Goal: Information Seeking & Learning: Learn about a topic

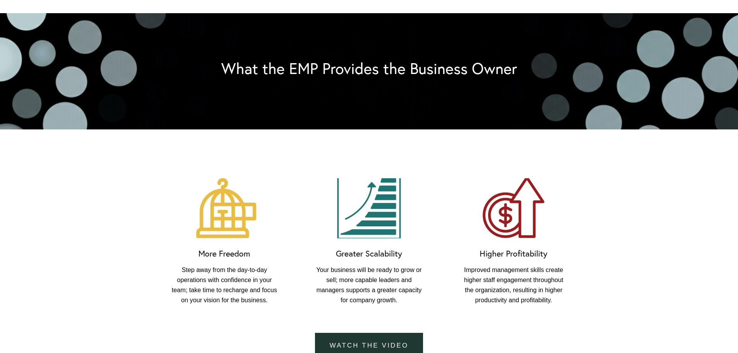
scroll to position [504, 0]
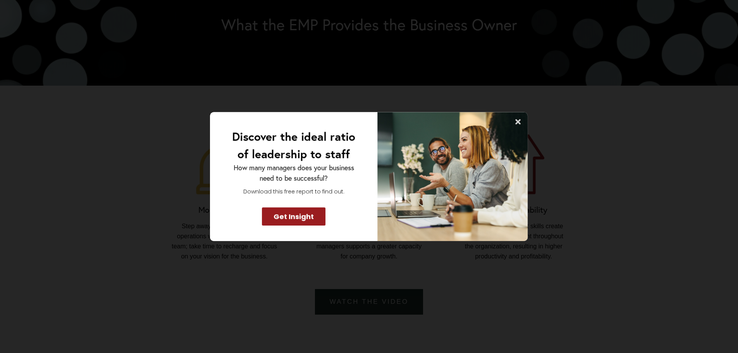
click at [517, 121] on icon at bounding box center [518, 121] width 5 height 5
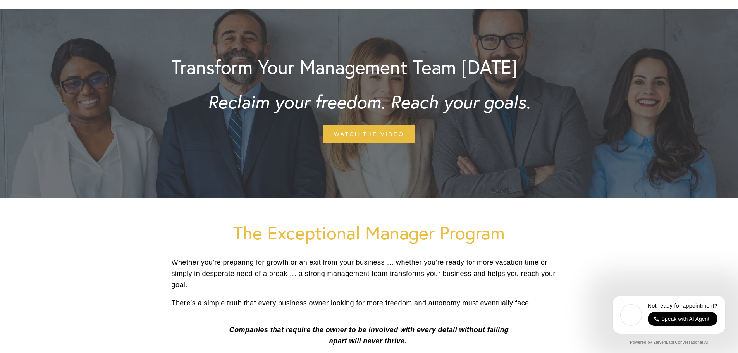
scroll to position [0, 0]
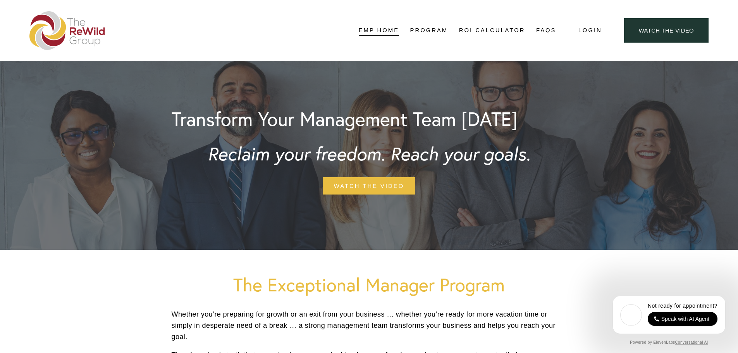
click at [0, 0] on link "Structure" at bounding box center [0, 0] width 0 height 0
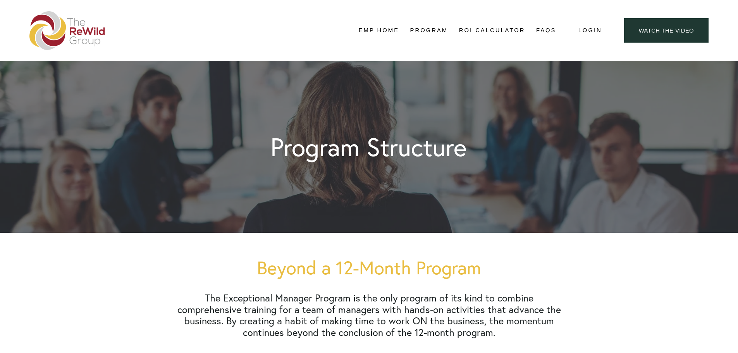
click at [0, 0] on link "Topics" at bounding box center [0, 0] width 0 height 0
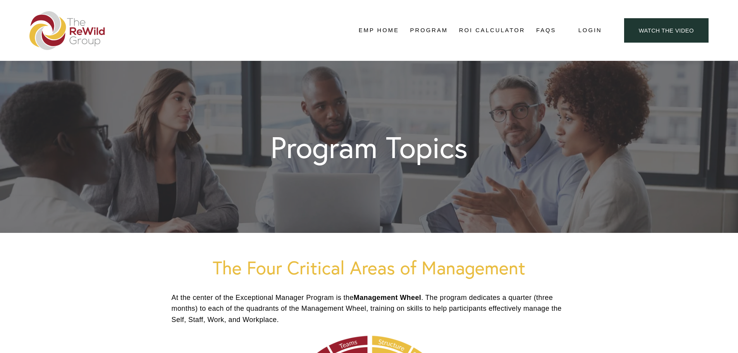
click at [0, 0] on link "Activities" at bounding box center [0, 0] width 0 height 0
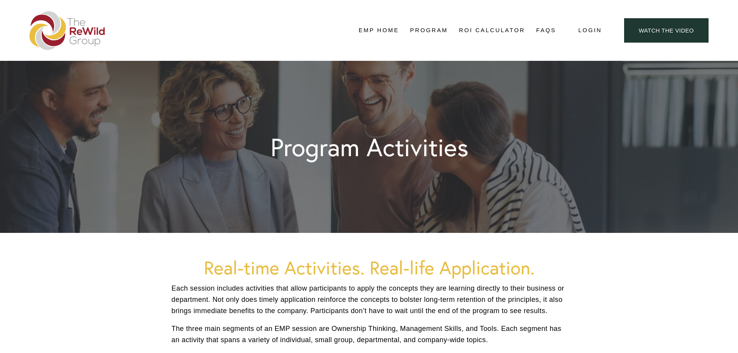
click at [0, 0] on link "Testimonials" at bounding box center [0, 0] width 0 height 0
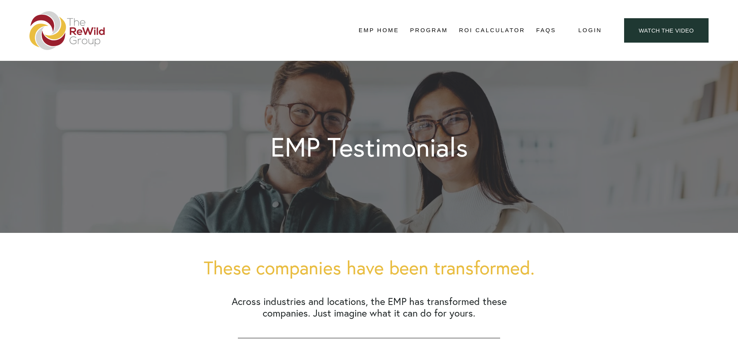
click at [386, 32] on link "EMP Home" at bounding box center [379, 31] width 40 height 12
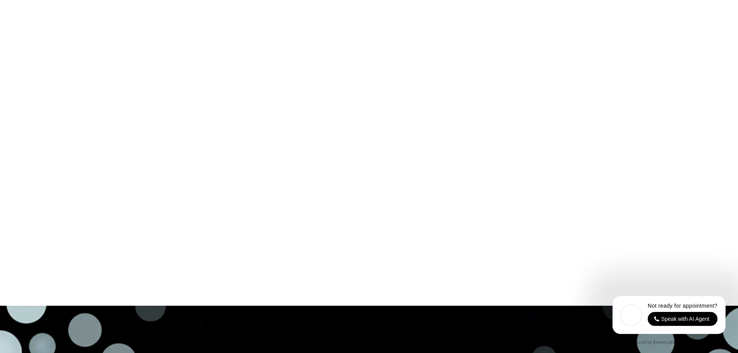
scroll to position [1821, 0]
